Goal: Information Seeking & Learning: Learn about a topic

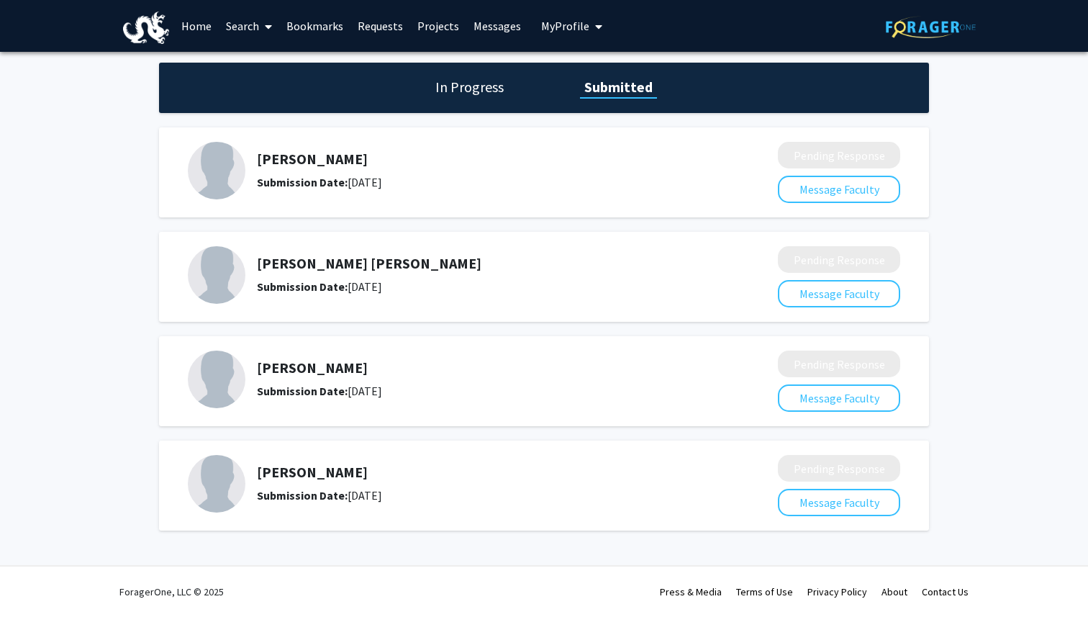
click at [249, 18] on link "Search" at bounding box center [249, 26] width 60 height 50
click at [260, 64] on span "Faculty/Staff" at bounding box center [272, 66] width 106 height 29
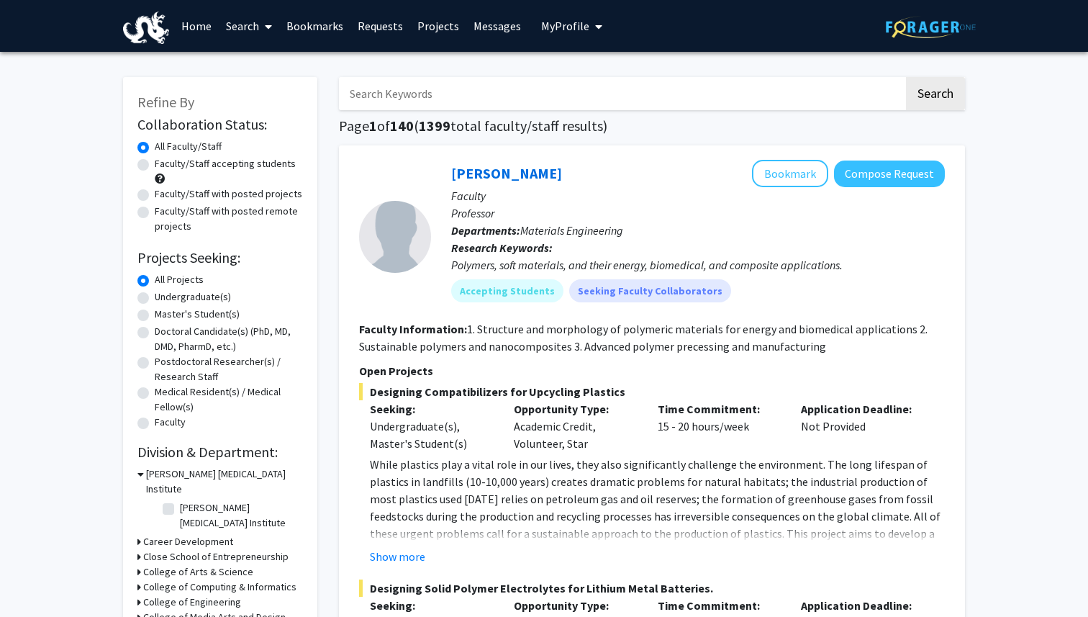
click at [481, 99] on input "Search Keywords" at bounding box center [621, 93] width 565 height 33
type input "vip"
click at [934, 102] on button "Search" at bounding box center [935, 93] width 59 height 33
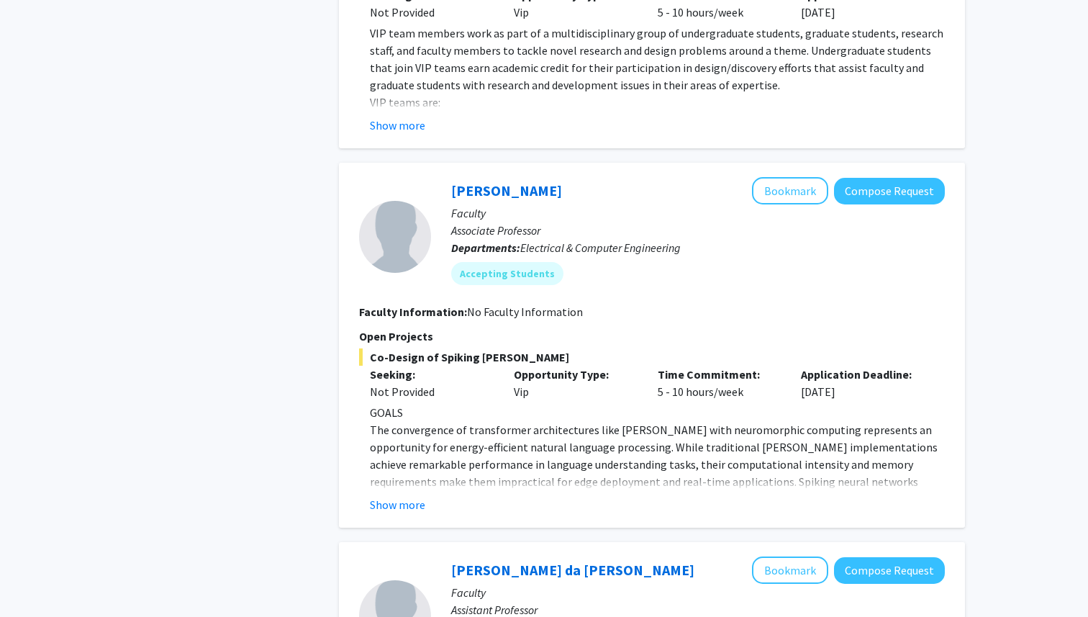
scroll to position [2446, 0]
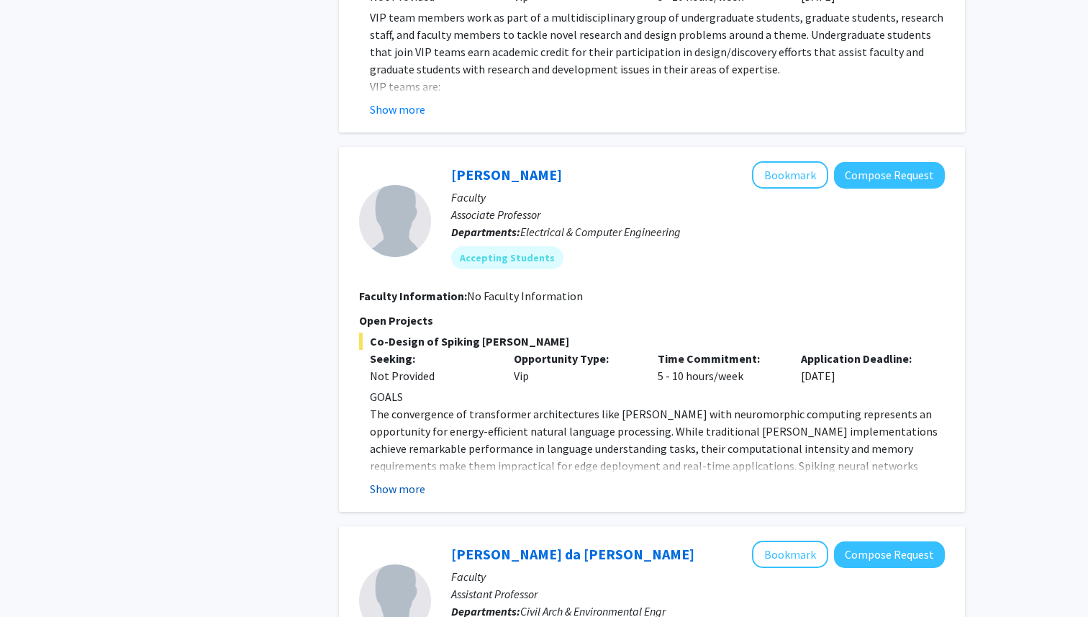
click at [417, 480] on button "Show more" at bounding box center [397, 488] width 55 height 17
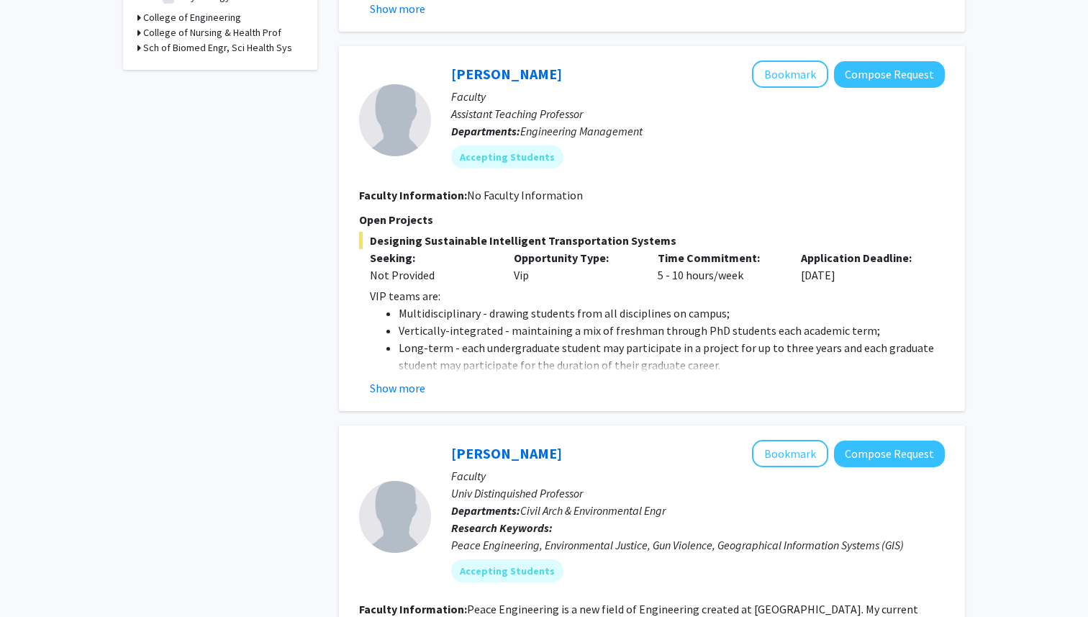
scroll to position [537, 0]
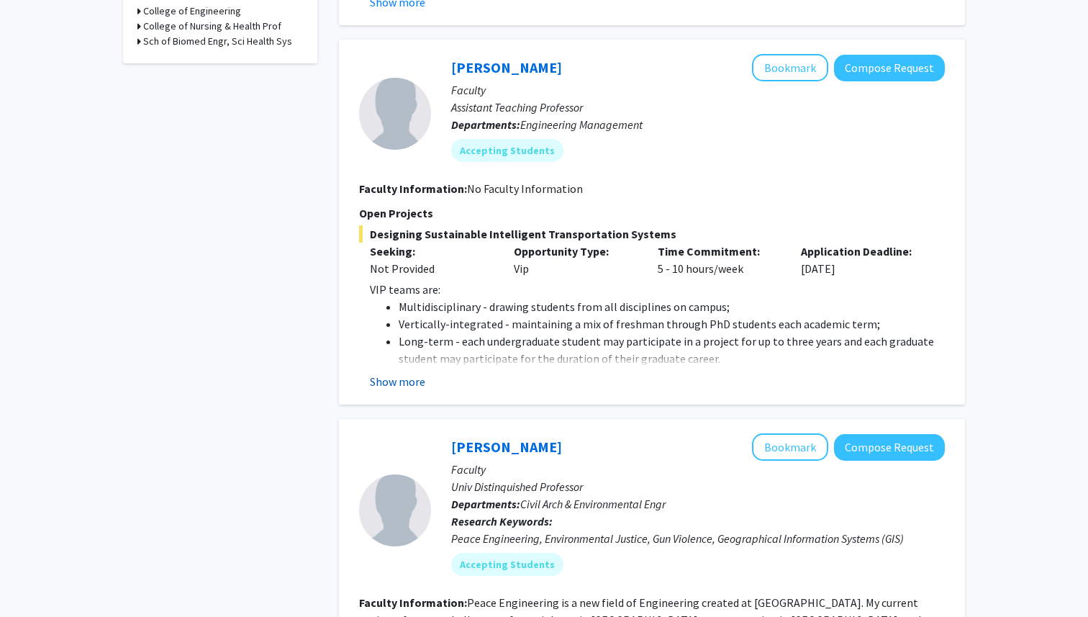
click at [411, 383] on button "Show more" at bounding box center [397, 381] width 55 height 17
